Goal: Task Accomplishment & Management: Complete application form

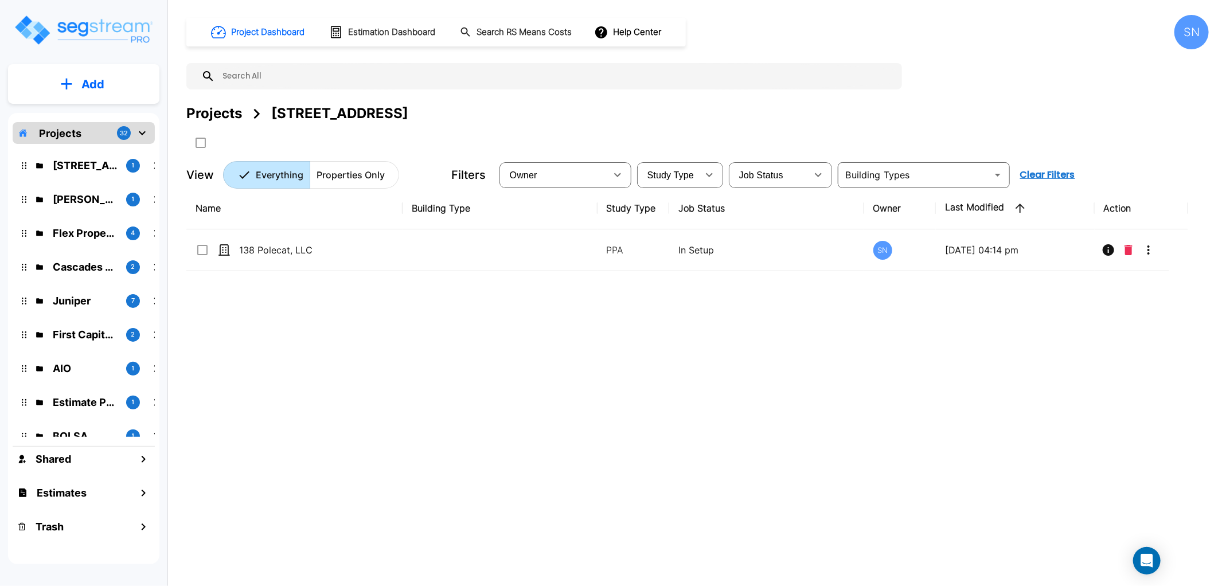
click at [414, 416] on div "Name Building Type Study Type Job Status Owner Last Modified Action 138 Polecat…" at bounding box center [687, 370] width 1002 height 364
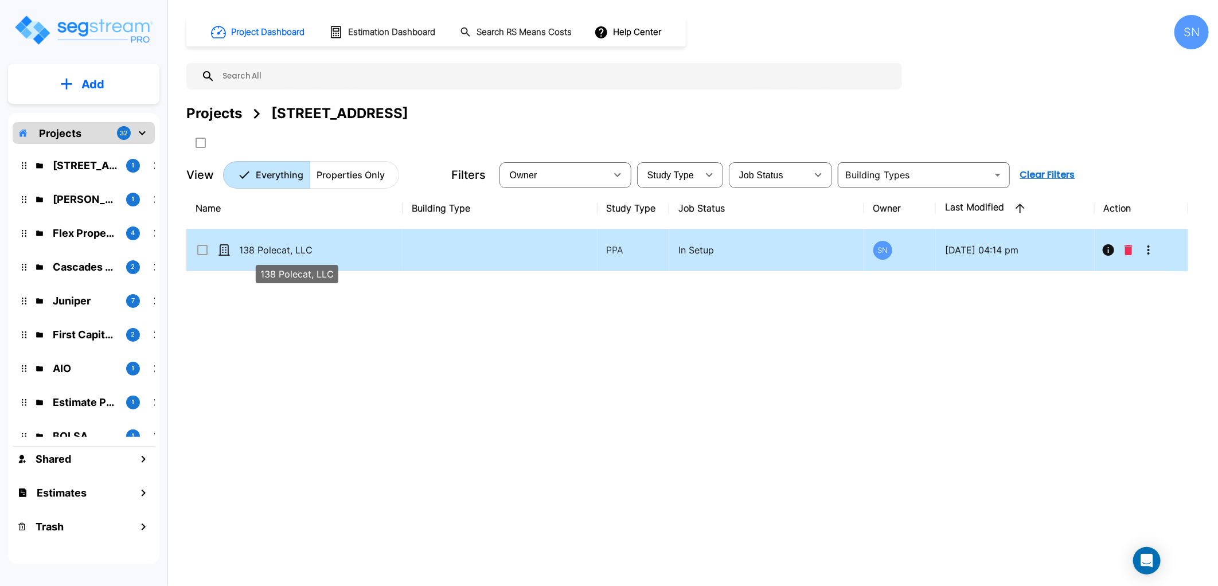
click at [288, 244] on p "138 Polecat, LLC" at bounding box center [296, 250] width 115 height 14
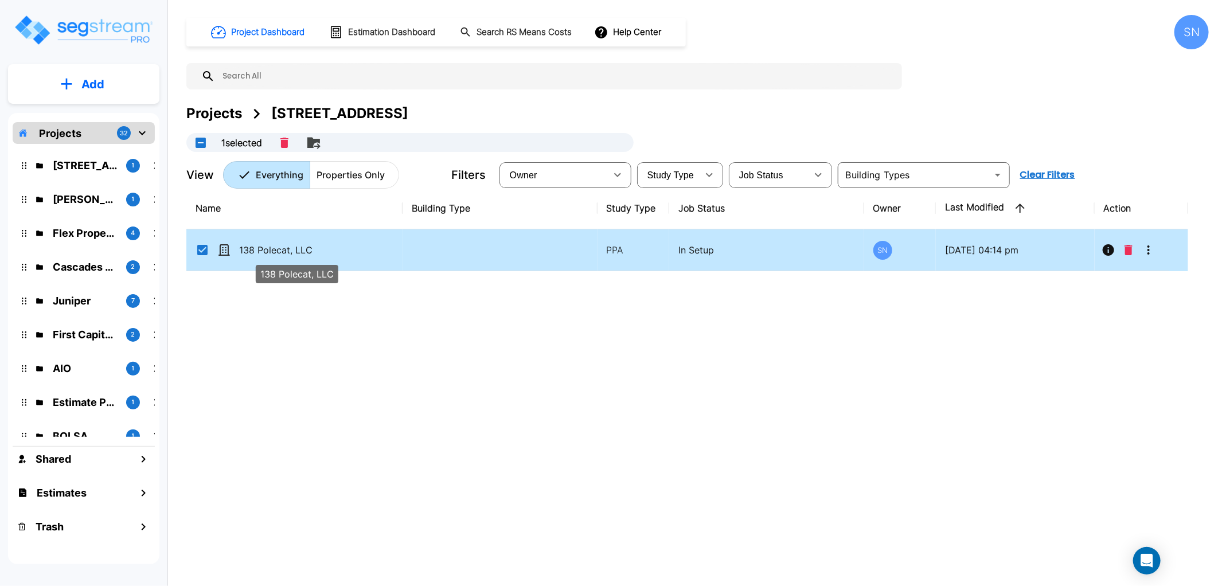
click at [287, 253] on p "138 Polecat, LLC" at bounding box center [296, 250] width 115 height 14
checkbox input "false"
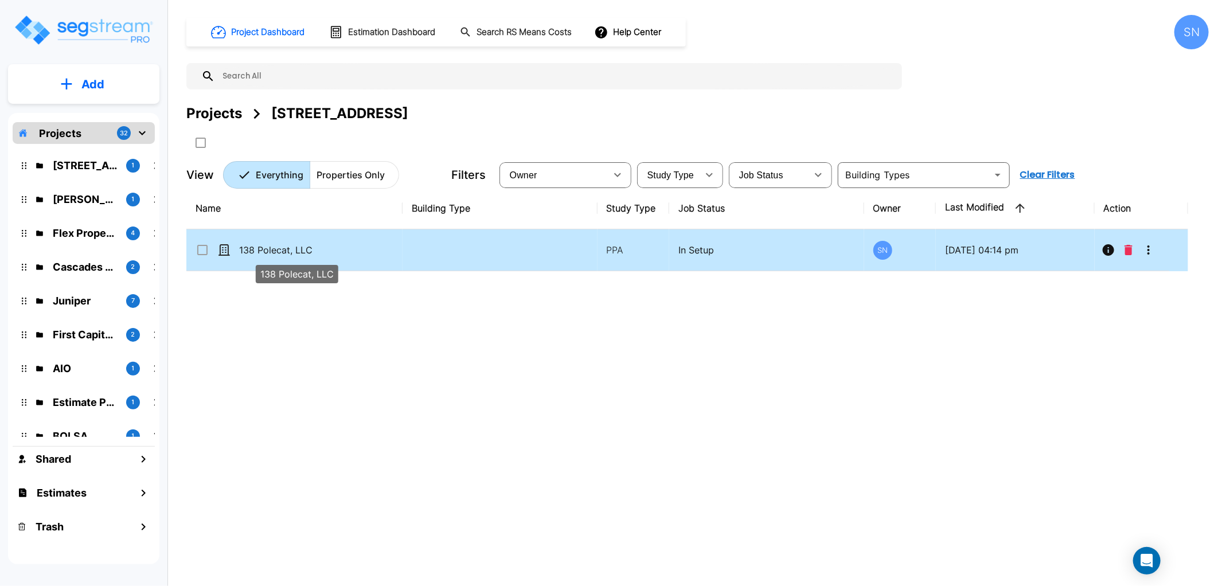
click at [287, 253] on p "138 Polecat, LLC" at bounding box center [296, 250] width 115 height 14
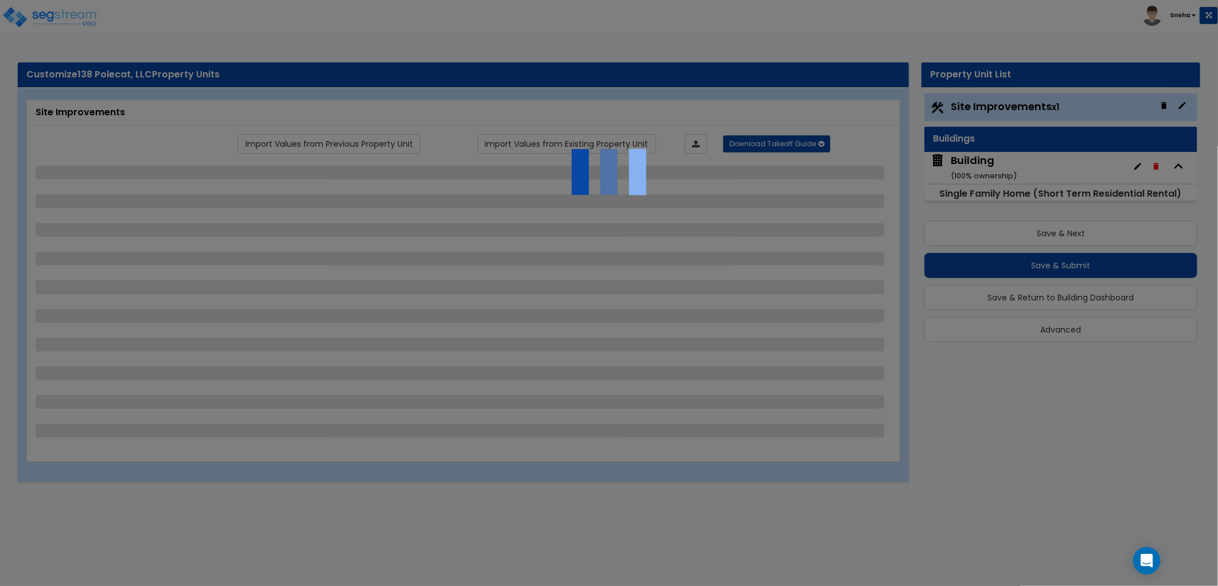
select select "2"
select select "1"
select select "3"
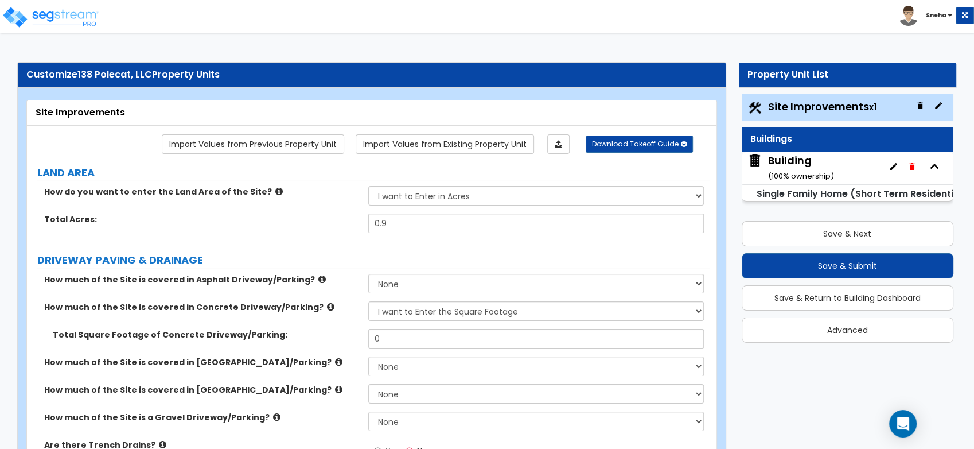
scroll to position [64, 0]
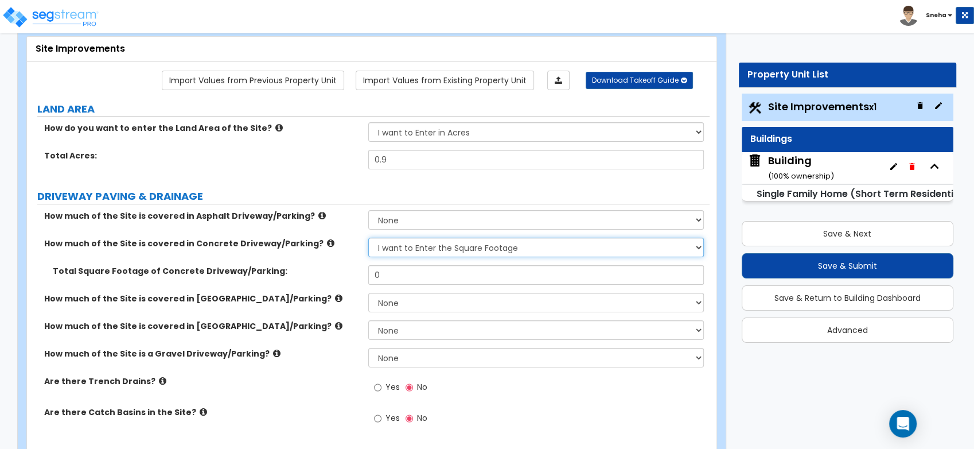
click at [418, 249] on select "None I want to Enter an Approximate Percentage I want to Enter the Square Foota…" at bounding box center [536, 247] width 336 height 20
drag, startPoint x: 413, startPoint y: 280, endPoint x: 358, endPoint y: 284, distance: 55.2
click at [358, 284] on div "Total Square Footage of Concrete Driveway/Parking: 0" at bounding box center [368, 279] width 683 height 28
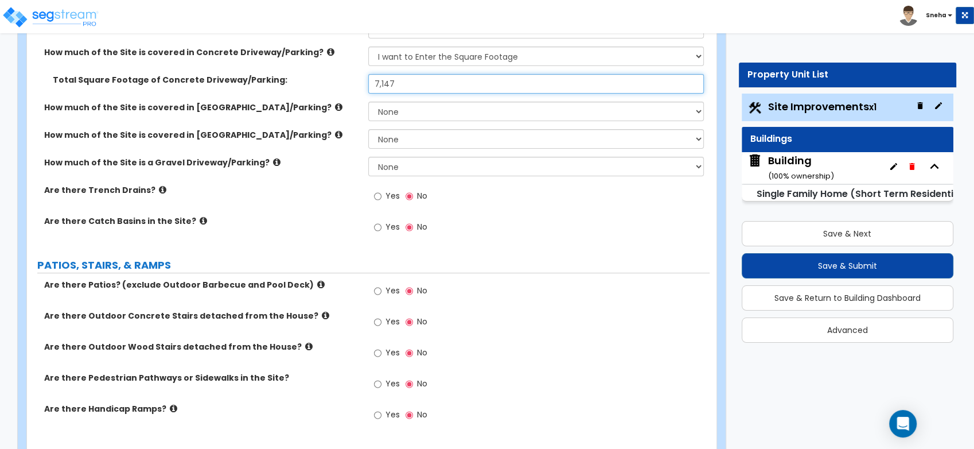
scroll to position [382, 0]
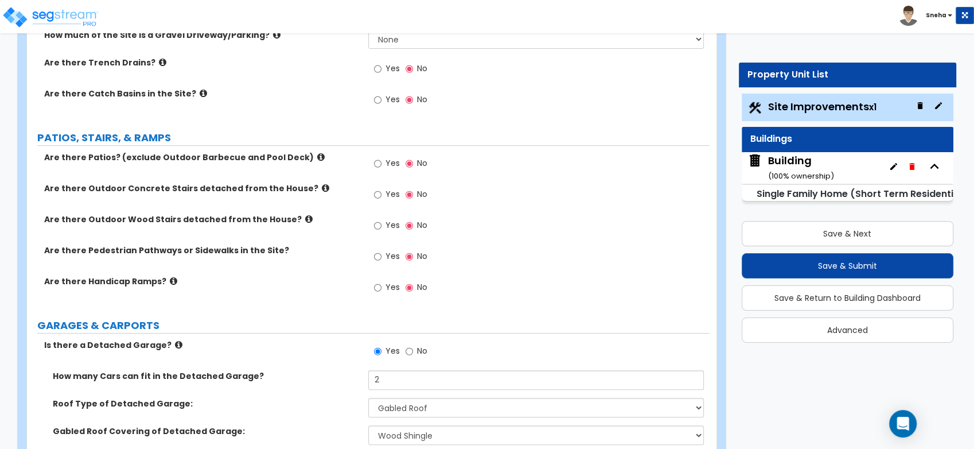
type input "7,147"
click at [317, 158] on icon at bounding box center [320, 157] width 7 height 9
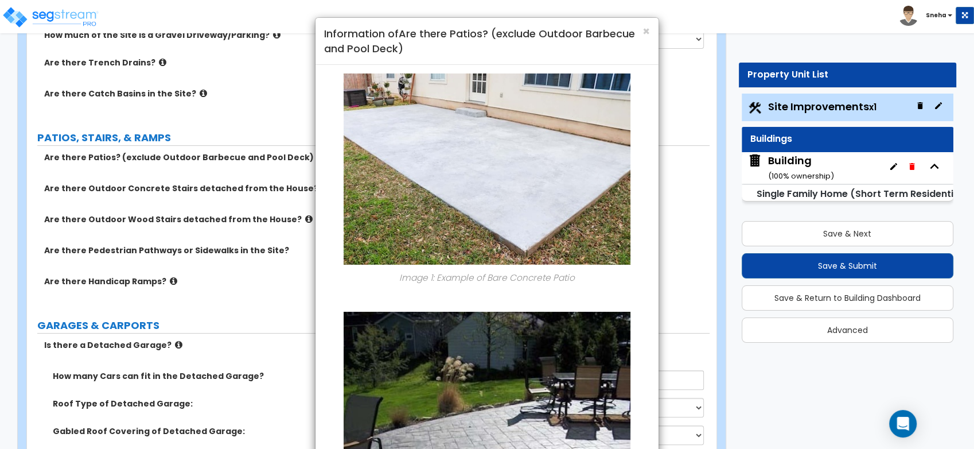
click at [289, 163] on div "× Information of Are there Patios? (exclude Outdoor Barbecue and Pool Deck) Ima…" at bounding box center [487, 224] width 974 height 449
drag, startPoint x: 642, startPoint y: 27, endPoint x: 597, endPoint y: 67, distance: 60.6
click at [642, 27] on span "×" at bounding box center [645, 31] width 7 height 17
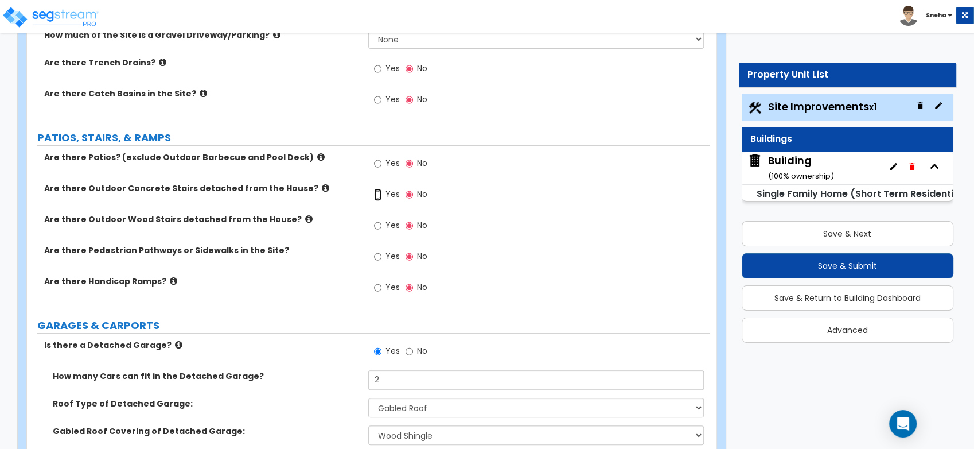
click at [381, 193] on input "Yes" at bounding box center [377, 194] width 7 height 13
radio input "true"
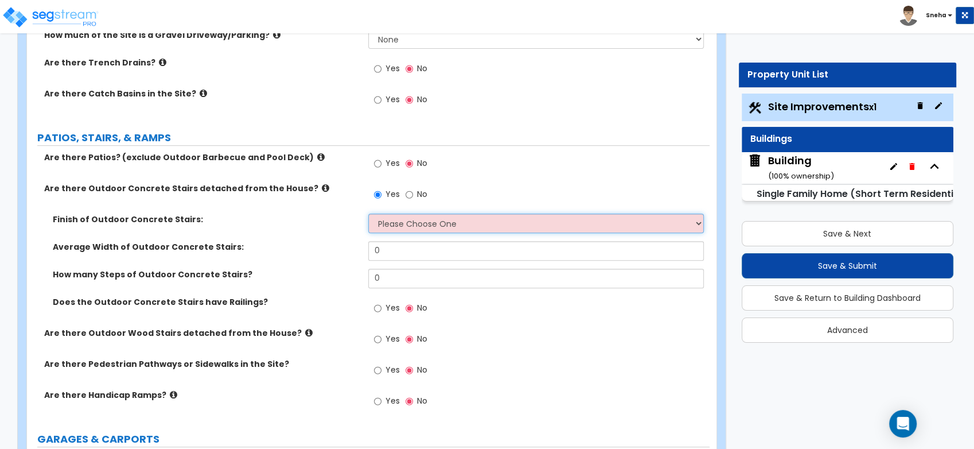
click at [408, 221] on select "Please Choose One Bare Concrete Exposed Aggregate Brick Paved Stone Paved" at bounding box center [536, 223] width 336 height 20
select select "1"
click at [368, 213] on select "Please Choose One Bare Concrete Exposed Aggregate Brick Paved Stone Paved" at bounding box center [536, 223] width 336 height 20
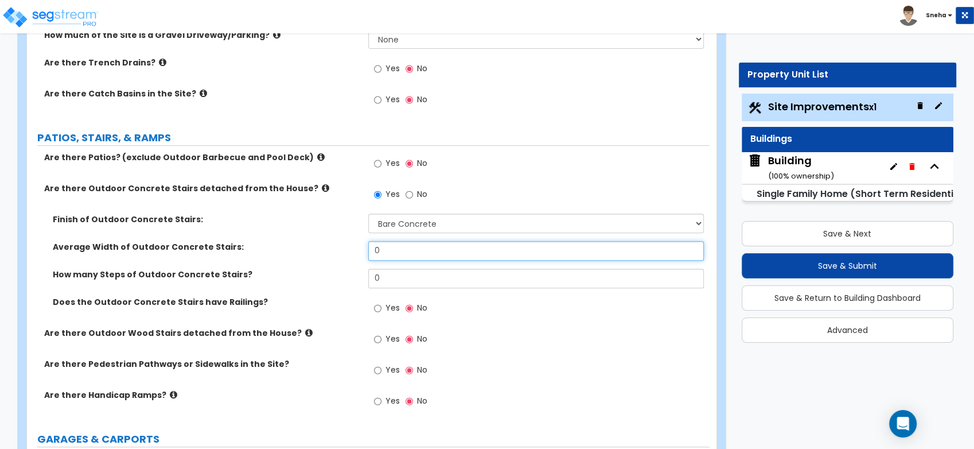
drag, startPoint x: 410, startPoint y: 252, endPoint x: 363, endPoint y: 252, distance: 47.0
click at [363, 252] on div "Average Width of Outdoor Concrete Stairs: 0" at bounding box center [368, 255] width 683 height 28
click at [381, 252] on input "0" at bounding box center [536, 251] width 336 height 20
drag, startPoint x: 381, startPoint y: 252, endPoint x: 372, endPoint y: 252, distance: 9.2
click at [372, 252] on input "0" at bounding box center [536, 251] width 336 height 20
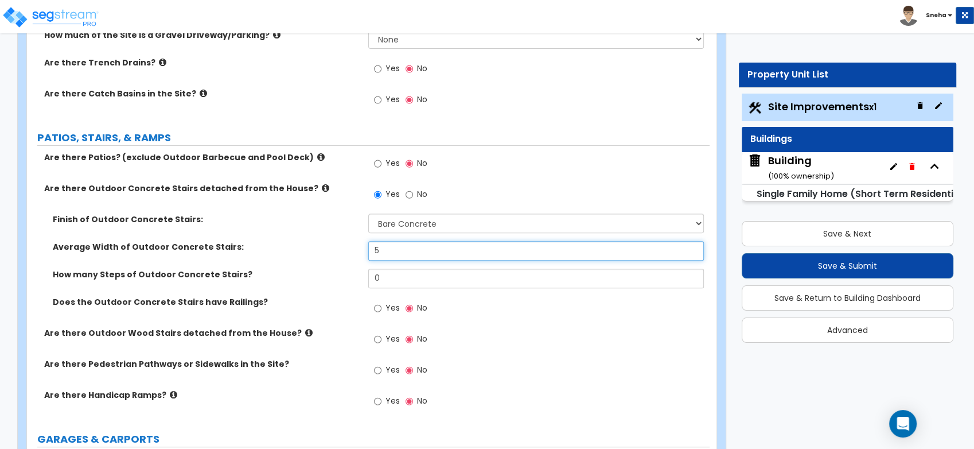
type input "5"
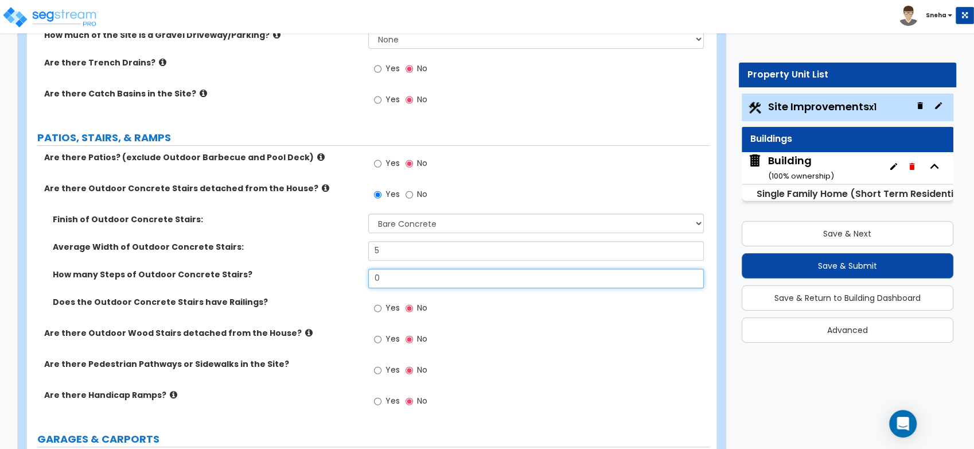
drag, startPoint x: 385, startPoint y: 271, endPoint x: 332, endPoint y: 280, distance: 54.6
click at [332, 280] on div "How many Steps of Outdoor Concrete Stairs? 0" at bounding box center [368, 282] width 683 height 28
type input "12"
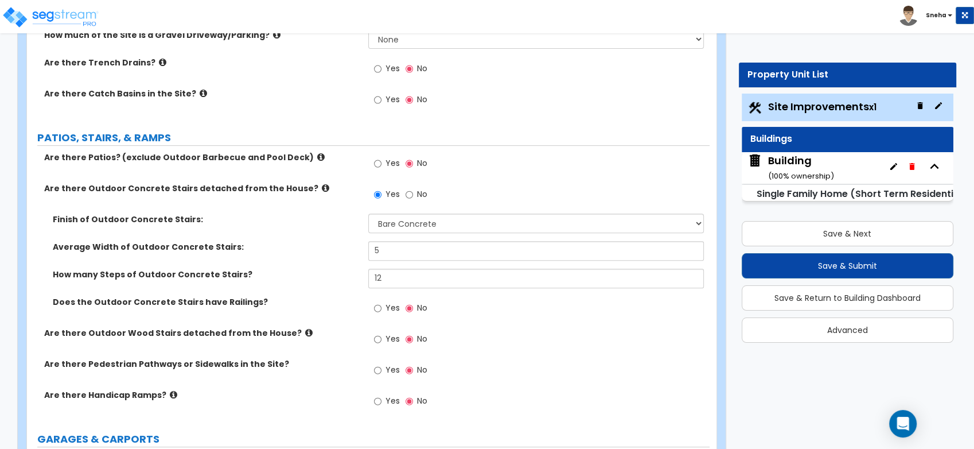
click at [381, 306] on label "Yes" at bounding box center [387, 309] width 26 height 20
click at [381, 306] on input "Yes" at bounding box center [377, 308] width 7 height 13
radio input "true"
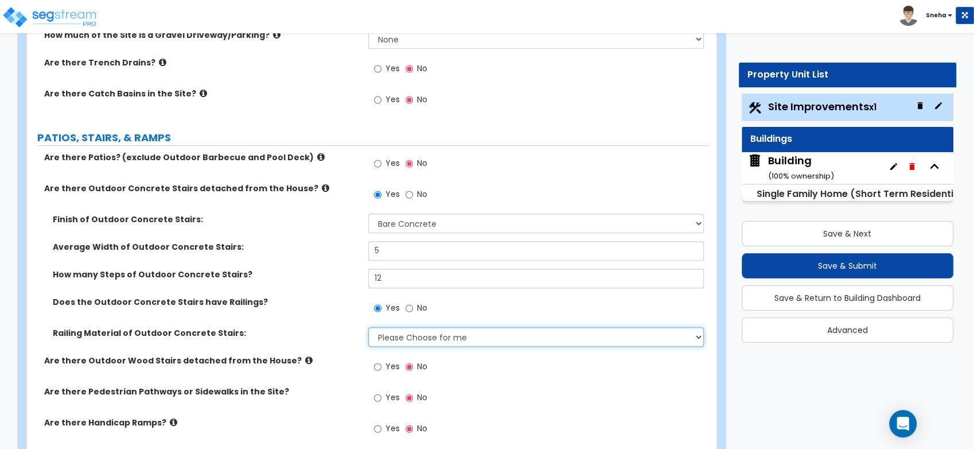
click at [388, 332] on select "Please Choose for me Steel Aluminum Wood" at bounding box center [536, 337] width 336 height 20
select select "2"
click at [368, 327] on select "Please Choose for me Steel Aluminum Wood" at bounding box center [536, 337] width 336 height 20
click at [358, 369] on div "Are there Outdoor Wood Stairs detached from the House? Yes No" at bounding box center [368, 369] width 683 height 31
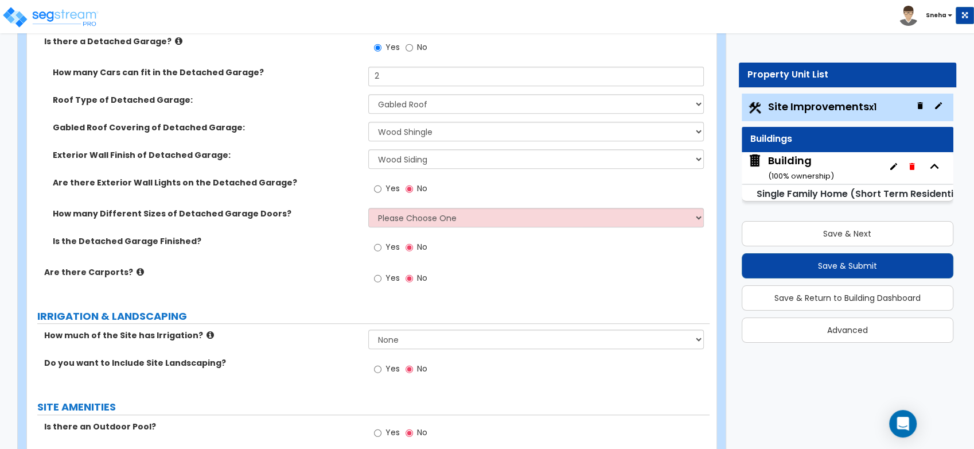
scroll to position [892, 0]
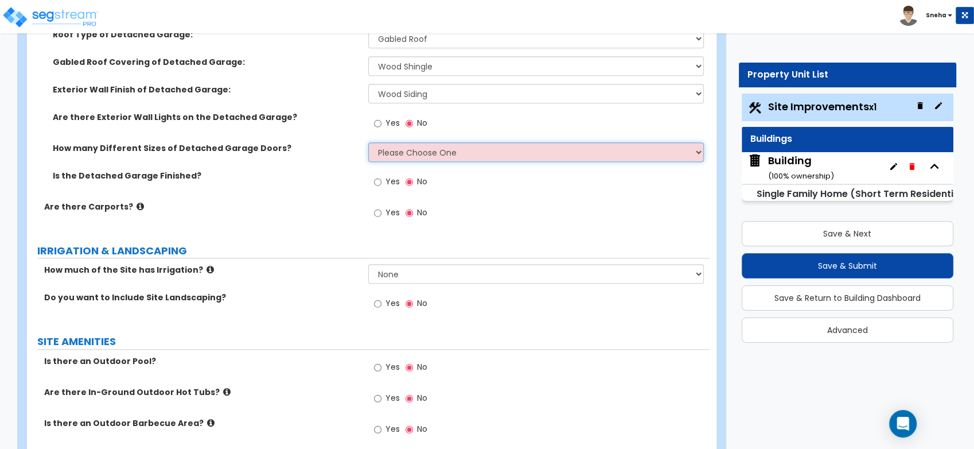
click at [414, 151] on select "Please Choose One 1 2" at bounding box center [536, 152] width 336 height 20
select select "1"
click at [368, 142] on select "Please Choose One 1 2" at bounding box center [536, 152] width 336 height 20
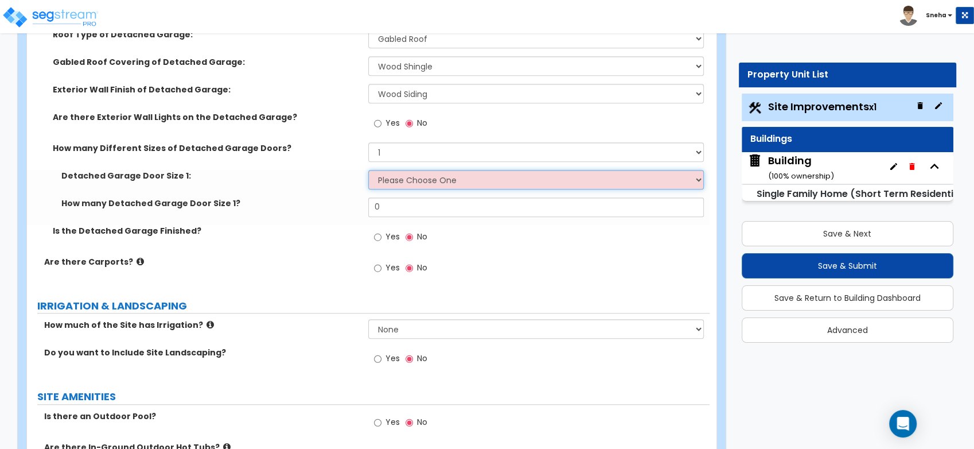
click at [413, 180] on select "Please Choose One 9' x 7' 16' x 7'" at bounding box center [536, 180] width 336 height 20
click at [368, 170] on select "Please Choose One 9' x 7' 16' x 7'" at bounding box center [536, 180] width 336 height 20
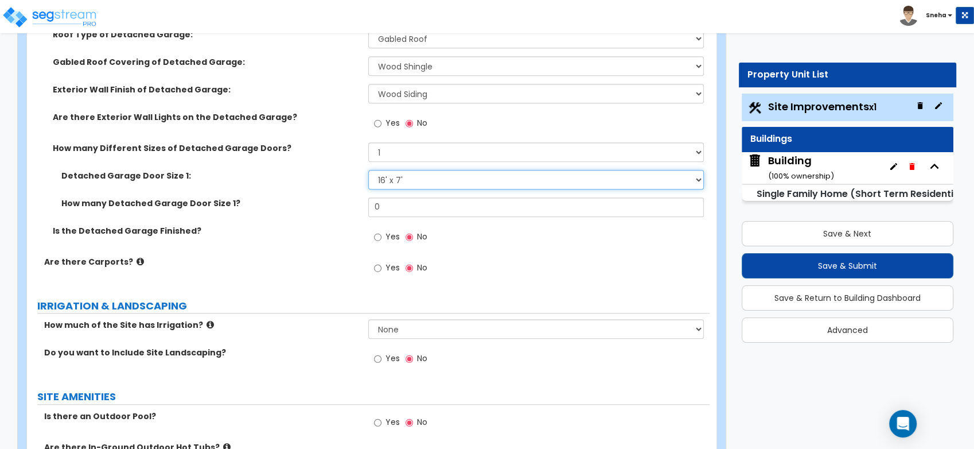
click at [402, 178] on select "Please Choose One 9' x 7' 16' x 7'" at bounding box center [536, 180] width 336 height 20
select select "1"
click at [368, 170] on select "Please Choose One 9' x 7' 16' x 7'" at bounding box center [536, 180] width 336 height 20
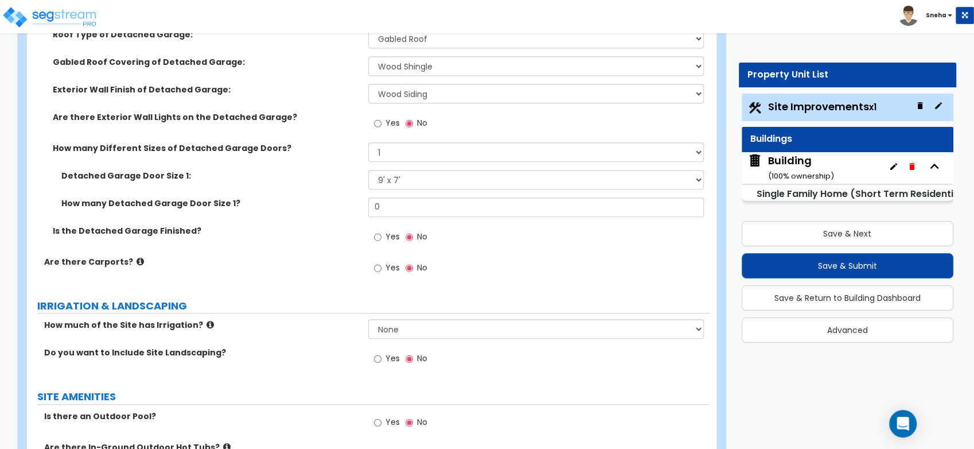
click at [333, 177] on label "Detached Garage Door Size 1:" at bounding box center [210, 175] width 298 height 11
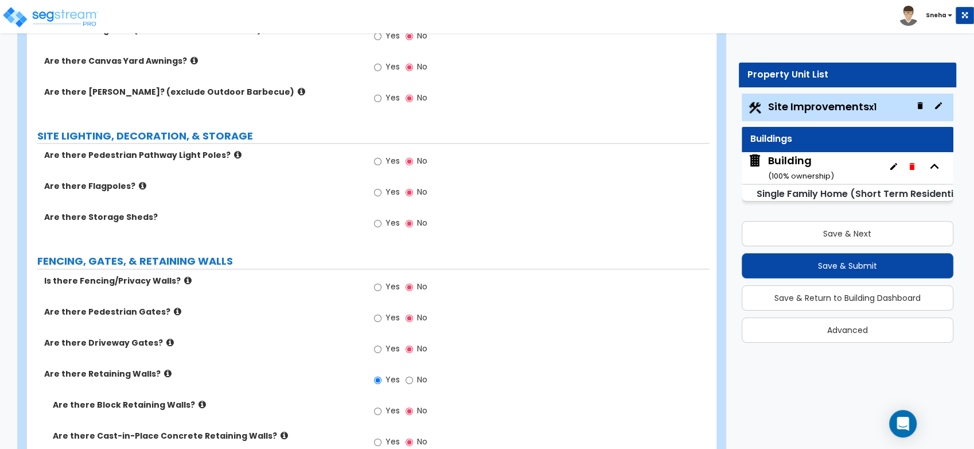
scroll to position [1657, 0]
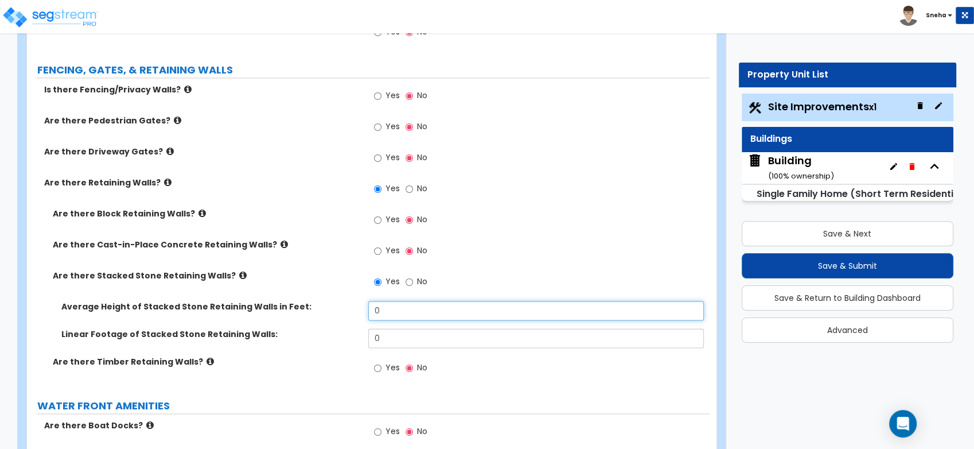
drag, startPoint x: 387, startPoint y: 307, endPoint x: 357, endPoint y: 311, distance: 30.1
click at [357, 311] on div "Average Height of Stacked Stone Retaining Walls in Feet: 0" at bounding box center [368, 315] width 683 height 28
type input "8"
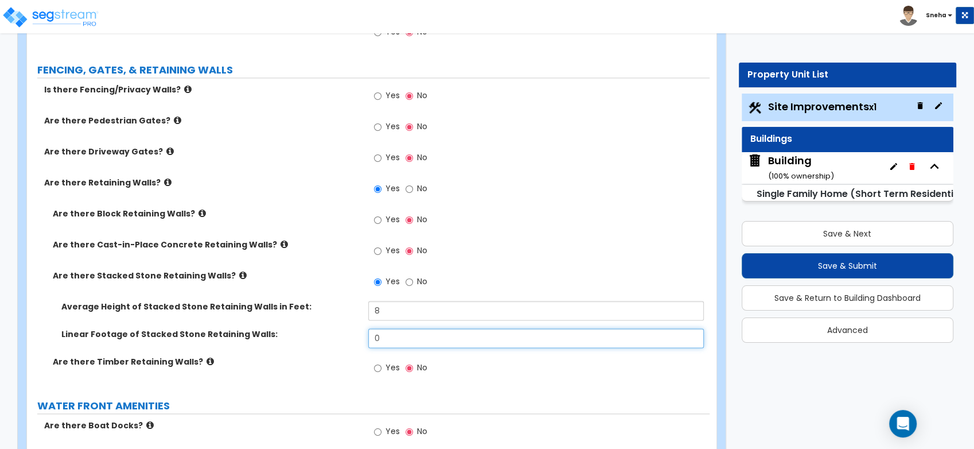
click at [356, 340] on div "Linear Footage of Stacked Stone Retaining Walls: 0" at bounding box center [368, 342] width 683 height 28
type input "275"
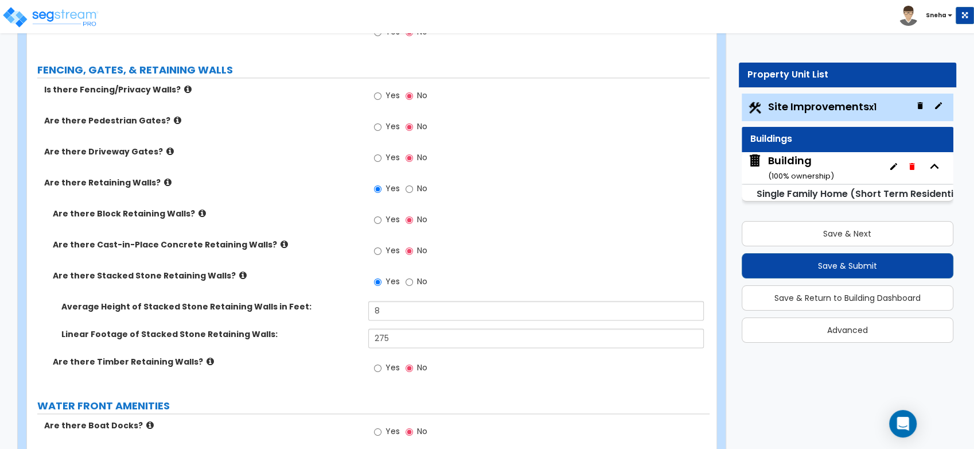
click at [350, 367] on div "Are there Timber Retaining Walls? Yes No" at bounding box center [368, 371] width 683 height 31
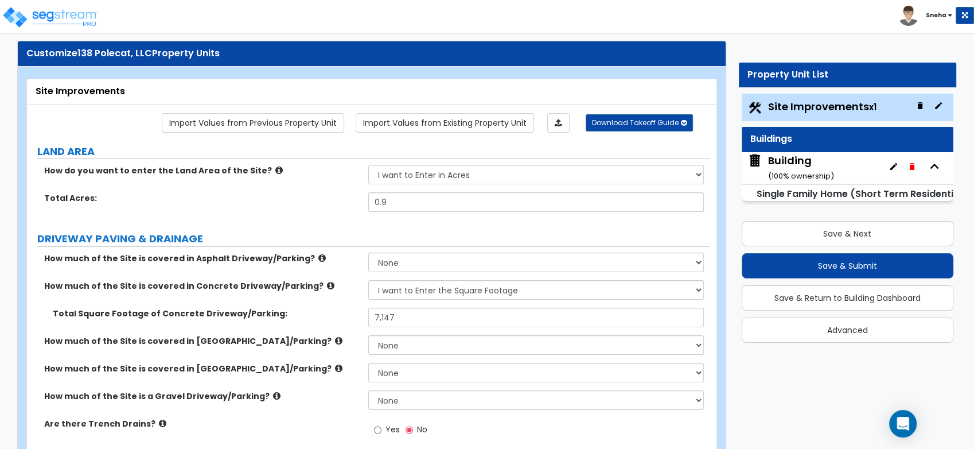
scroll to position [0, 0]
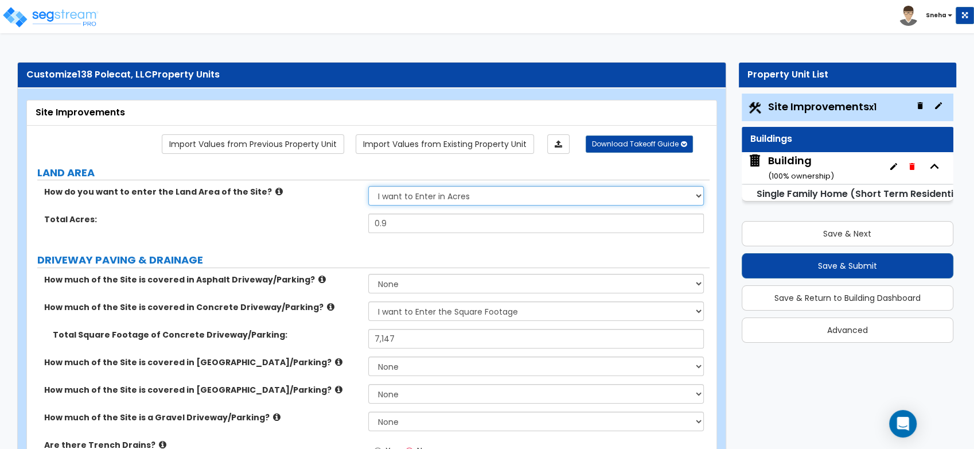
click at [413, 190] on select "I want to Enter in [GEOGRAPHIC_DATA] I want to Enter in Square Feet" at bounding box center [536, 196] width 336 height 20
select select "2"
click at [368, 186] on select "I want to Enter in [GEOGRAPHIC_DATA] I want to Enter in Square Feet" at bounding box center [536, 196] width 336 height 20
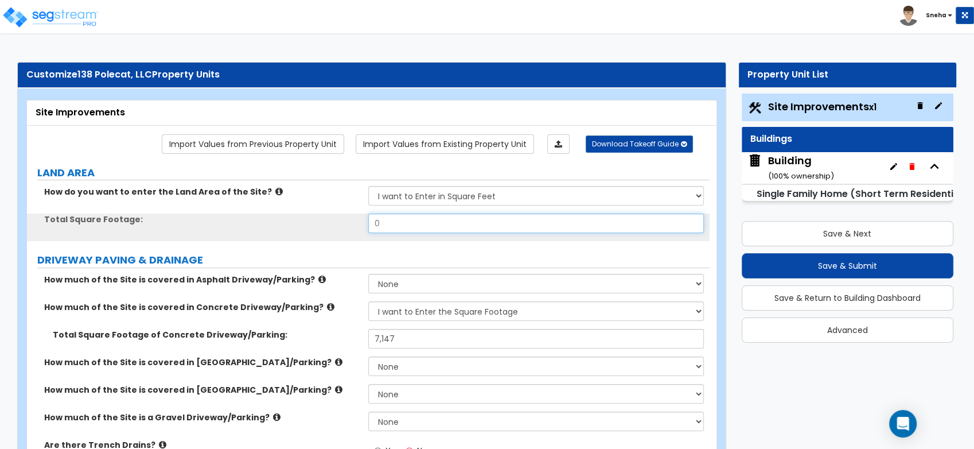
click at [373, 219] on input "0" at bounding box center [536, 223] width 336 height 20
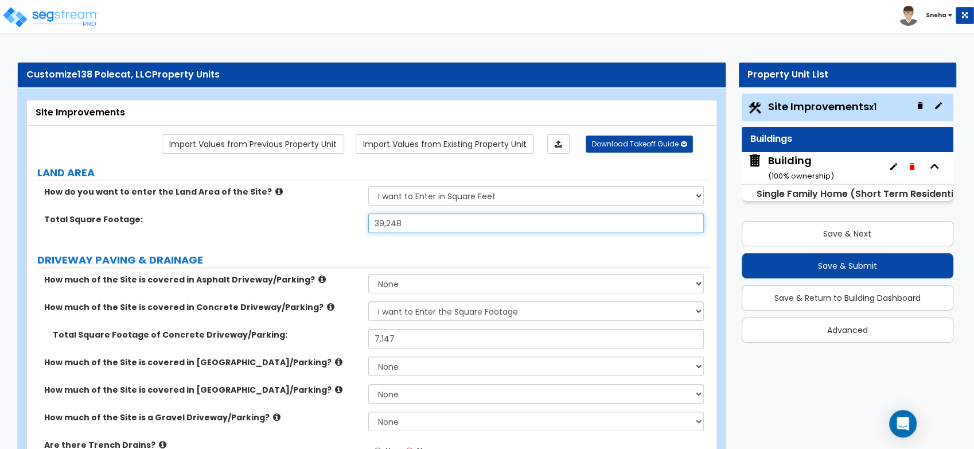
type input "39,248"
click at [341, 205] on div "How do you want to enter the Land Area of the Site? I want to Enter in Acres I …" at bounding box center [368, 200] width 683 height 28
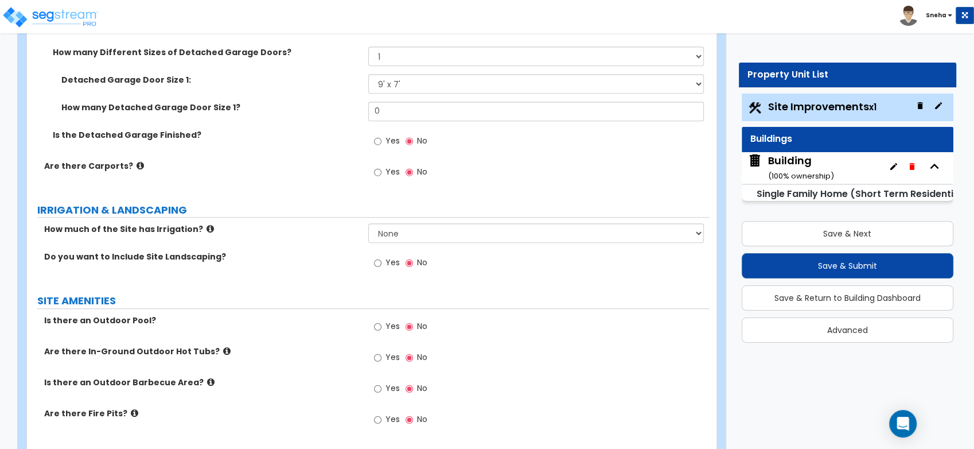
scroll to position [1083, 0]
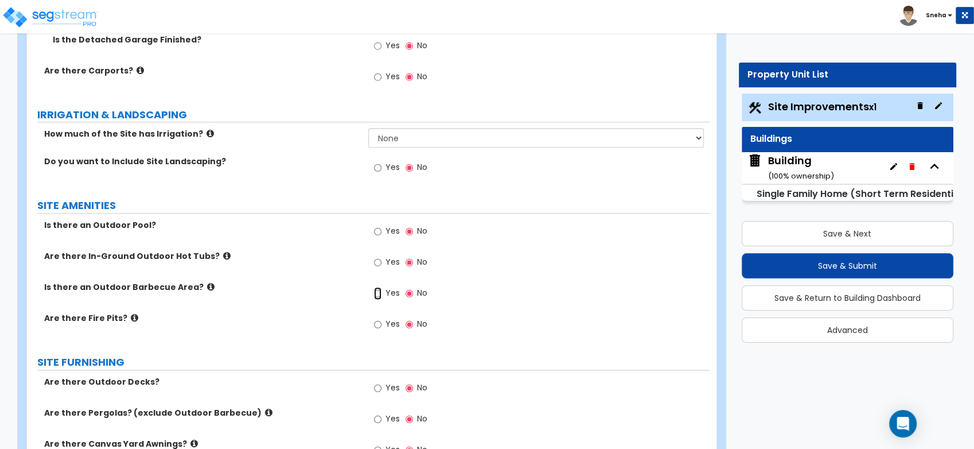
click at [375, 291] on input "Yes" at bounding box center [377, 293] width 7 height 13
radio input "true"
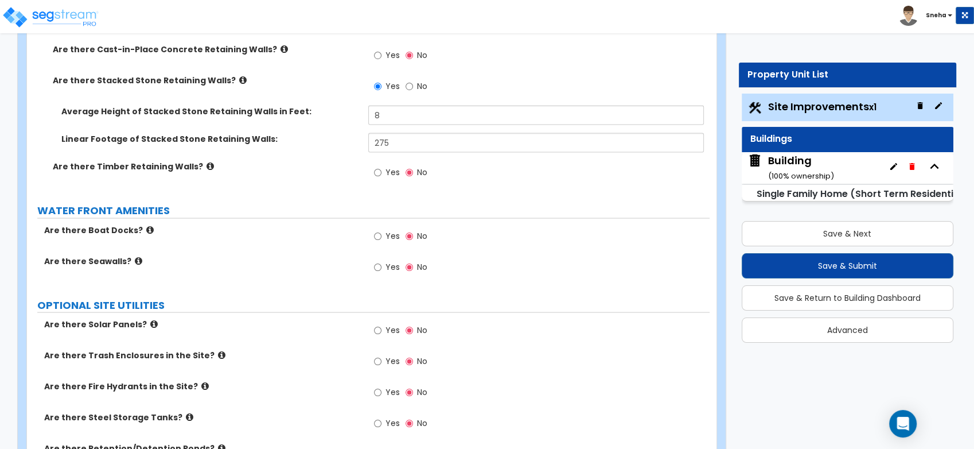
scroll to position [2358, 0]
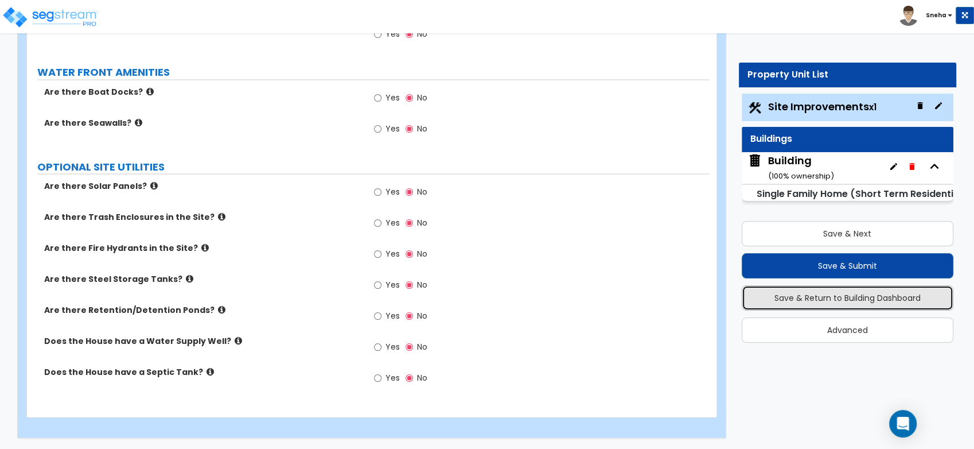
click at [871, 297] on button "Save & Return to Building Dashboard" at bounding box center [848, 297] width 212 height 25
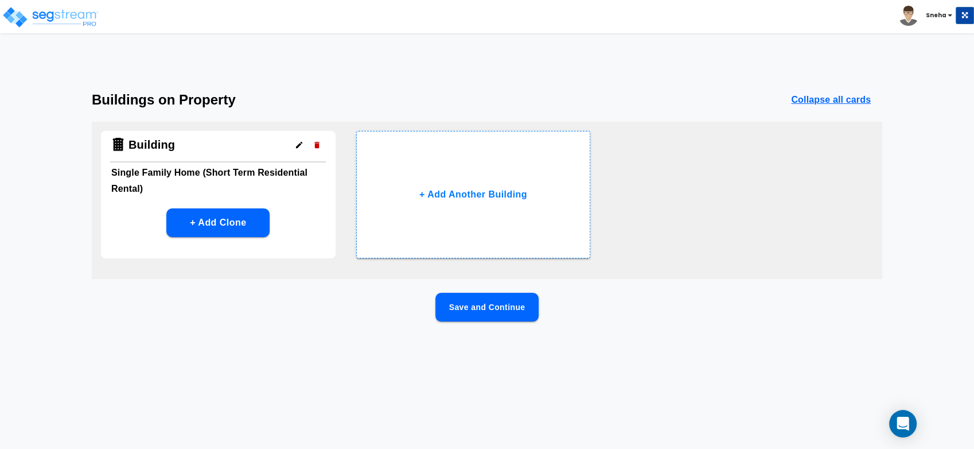
scroll to position [0, 0]
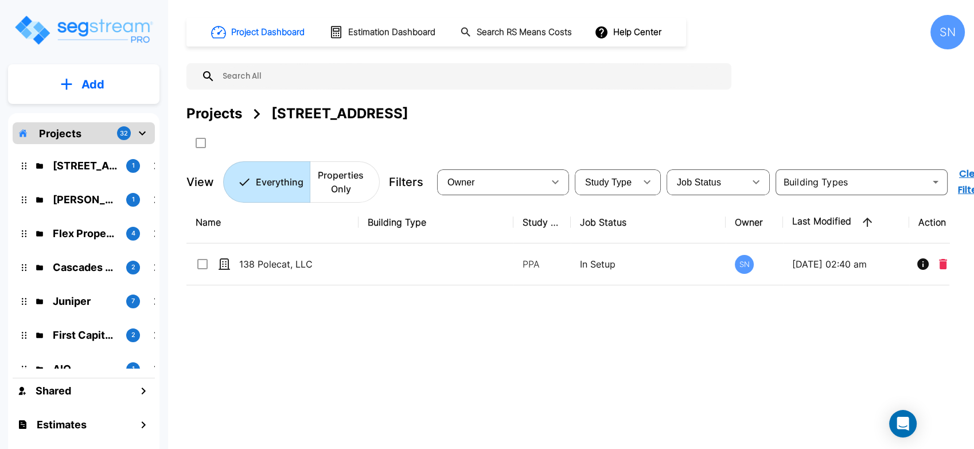
click at [466, 344] on div "Name Building Type Study Type Job Status Owner Last Modified Action 138 Polecat…" at bounding box center [567, 340] width 763 height 278
